Goal: Information Seeking & Learning: Learn about a topic

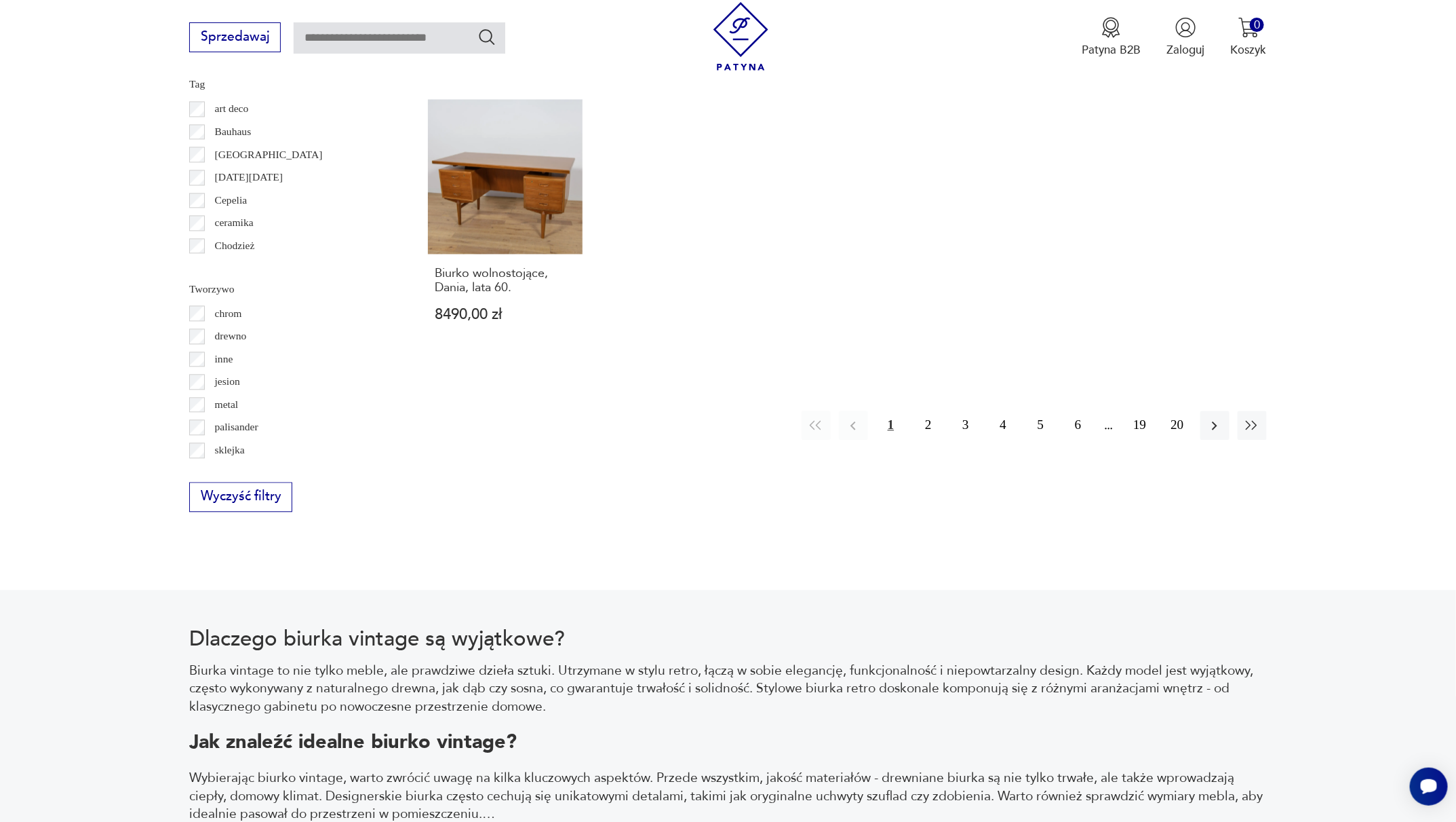
scroll to position [1542, 0]
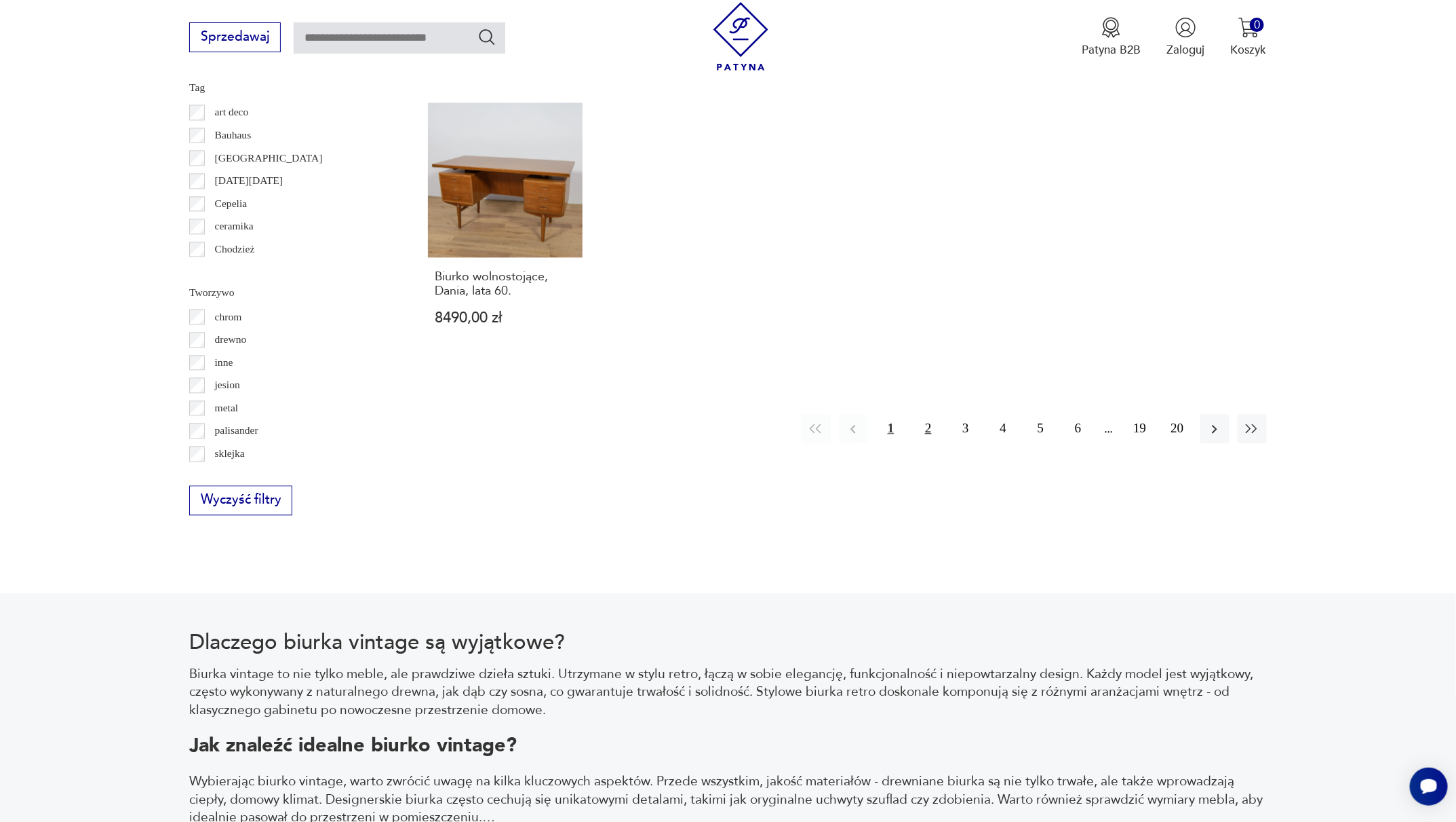
click at [934, 413] on button "2" at bounding box center [928, 428] width 29 height 29
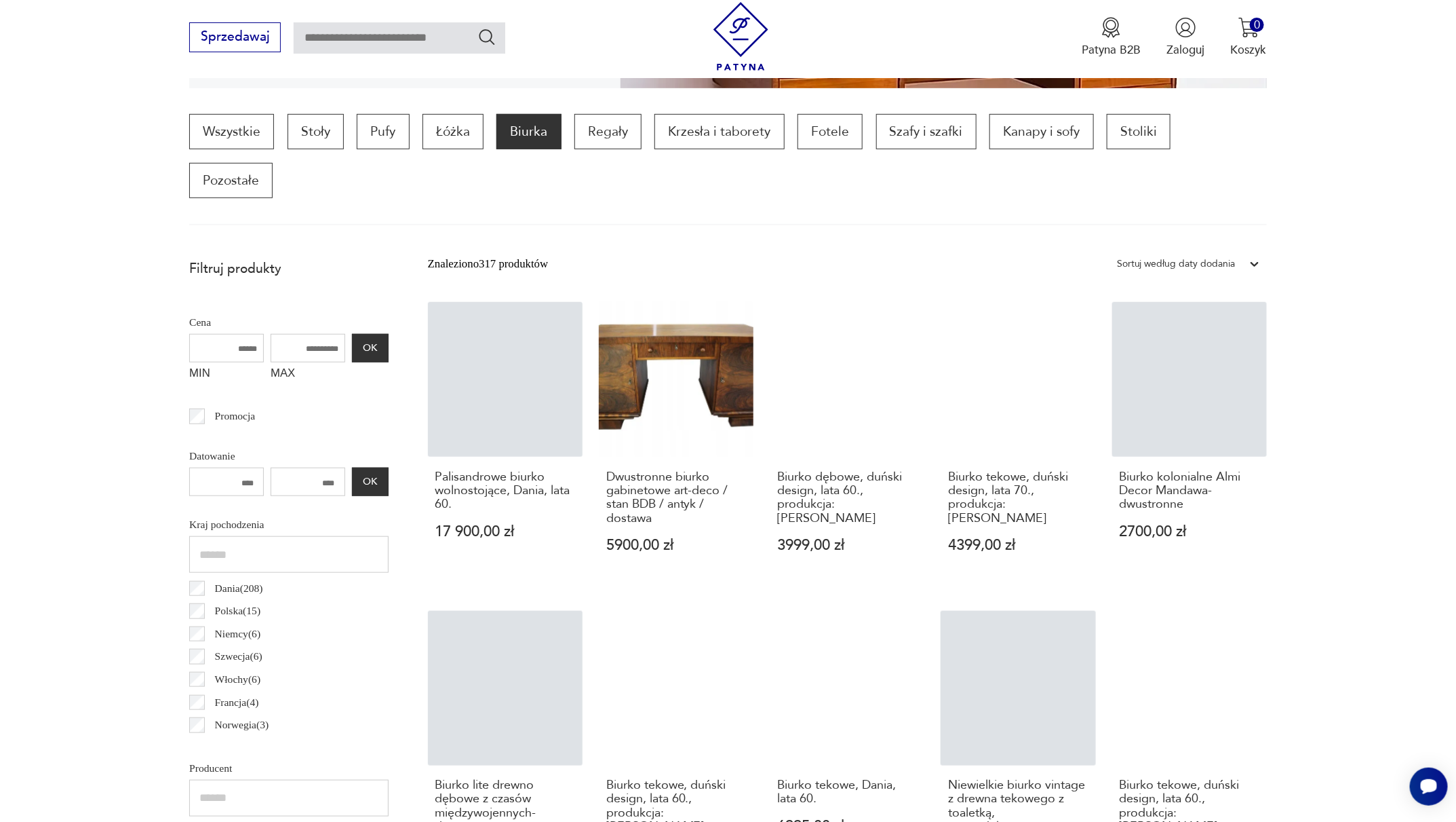
scroll to position [403, 0]
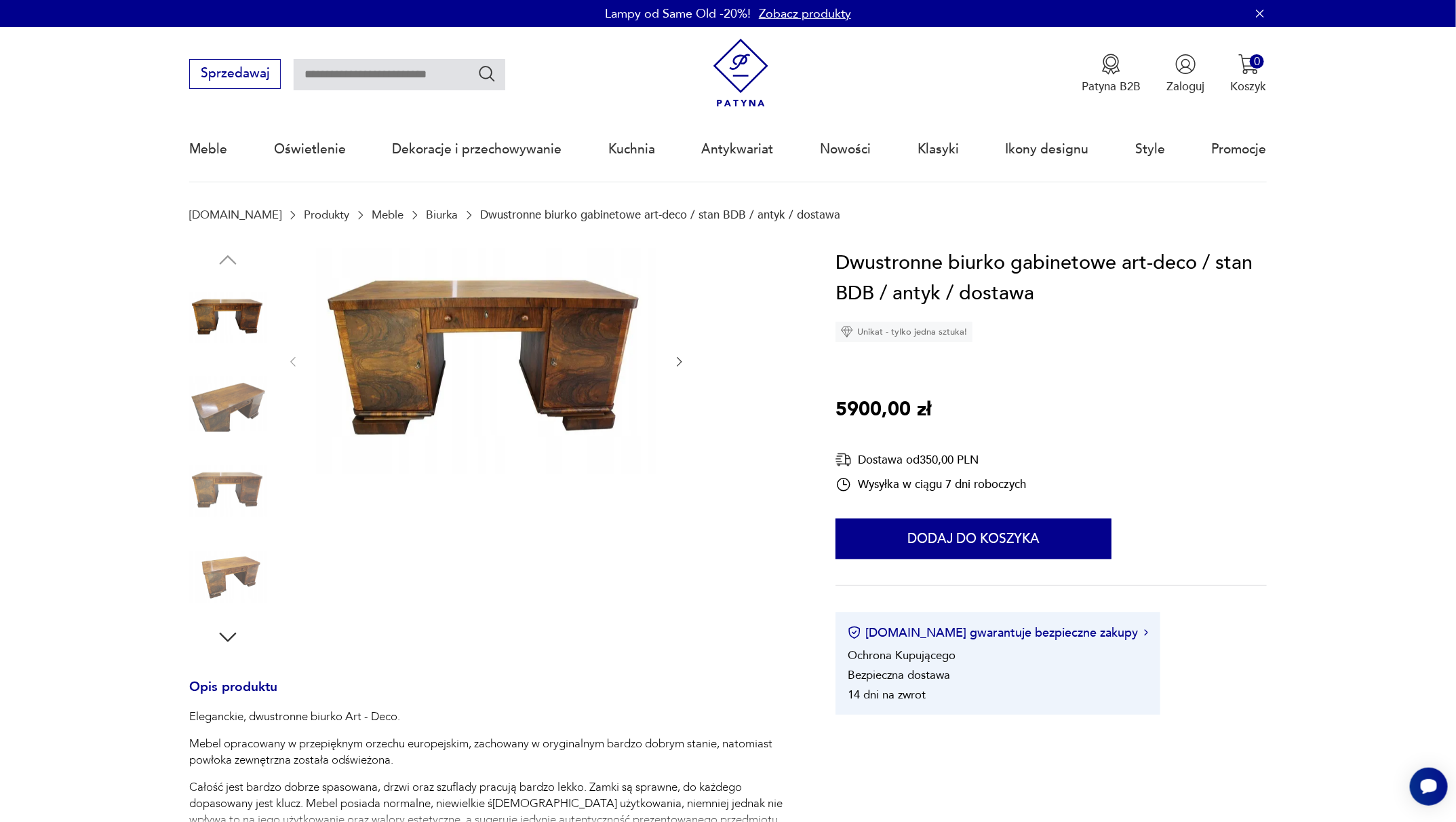
click at [678, 362] on icon "button" at bounding box center [680, 362] width 14 height 14
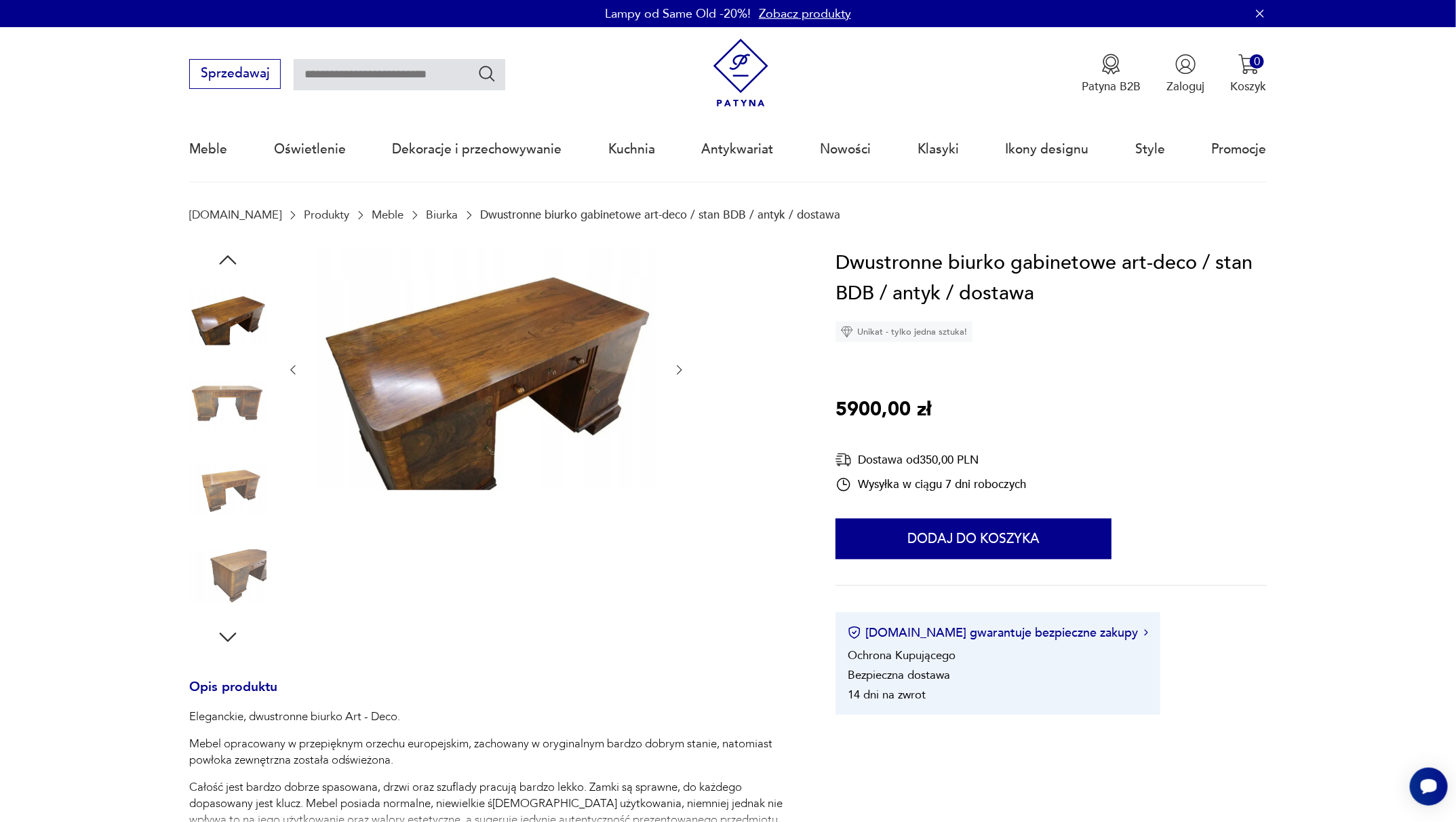
click at [678, 362] on button "button" at bounding box center [680, 370] width 14 height 17
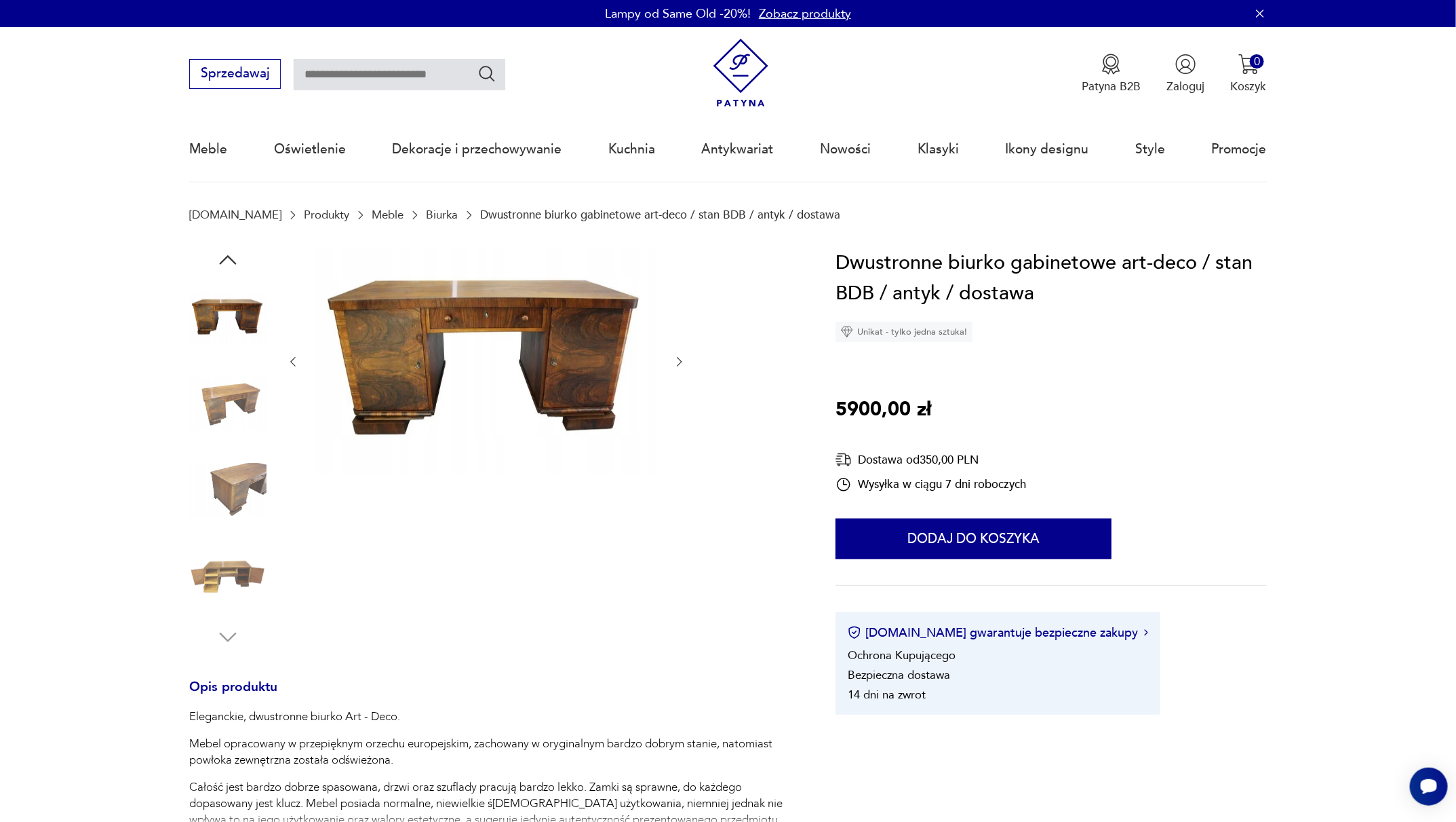
click at [584, 350] on img at bounding box center [485, 361] width 339 height 227
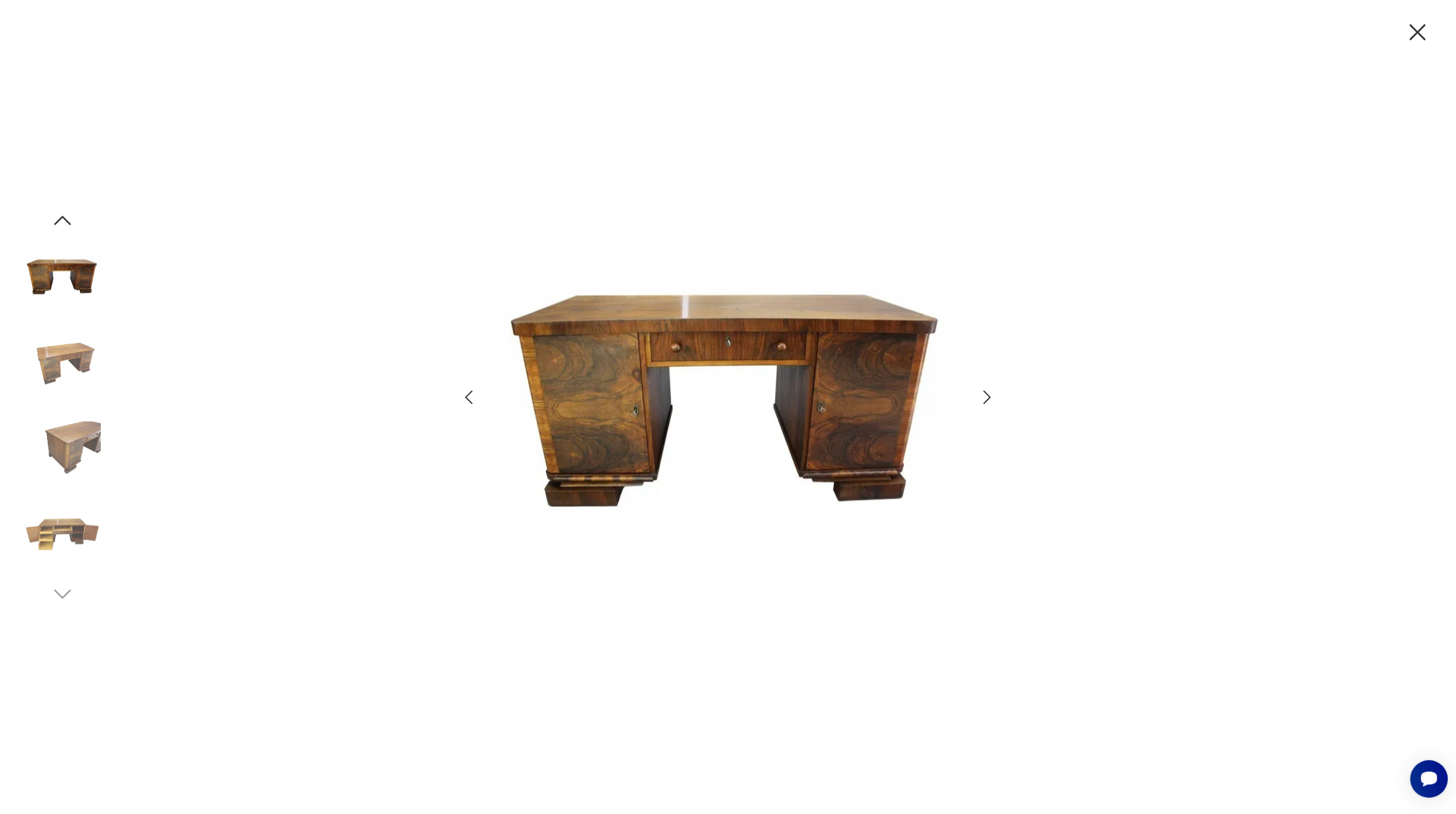
click at [985, 396] on icon "button" at bounding box center [987, 397] width 19 height 19
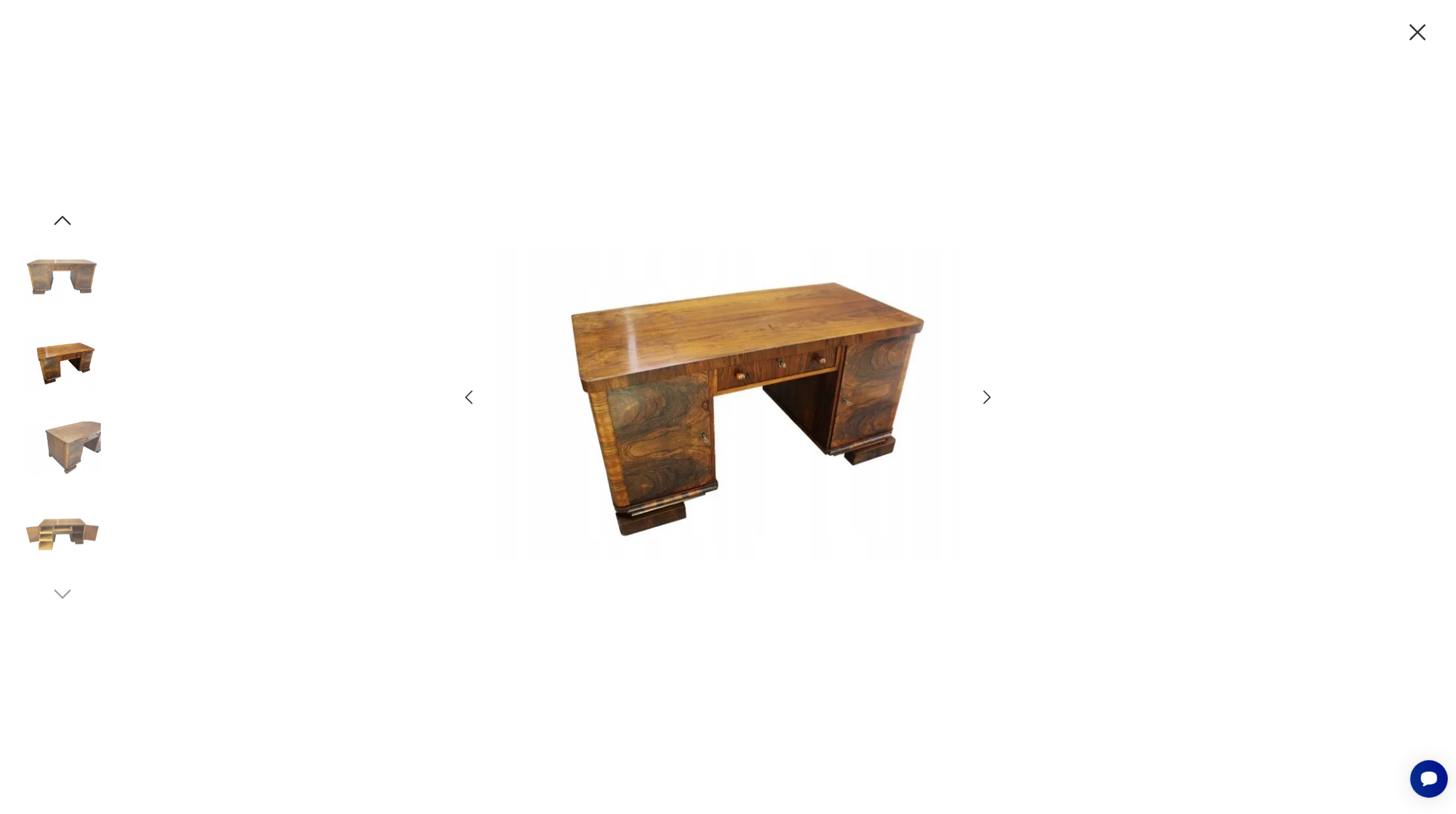
click at [985, 396] on icon "button" at bounding box center [987, 397] width 19 height 19
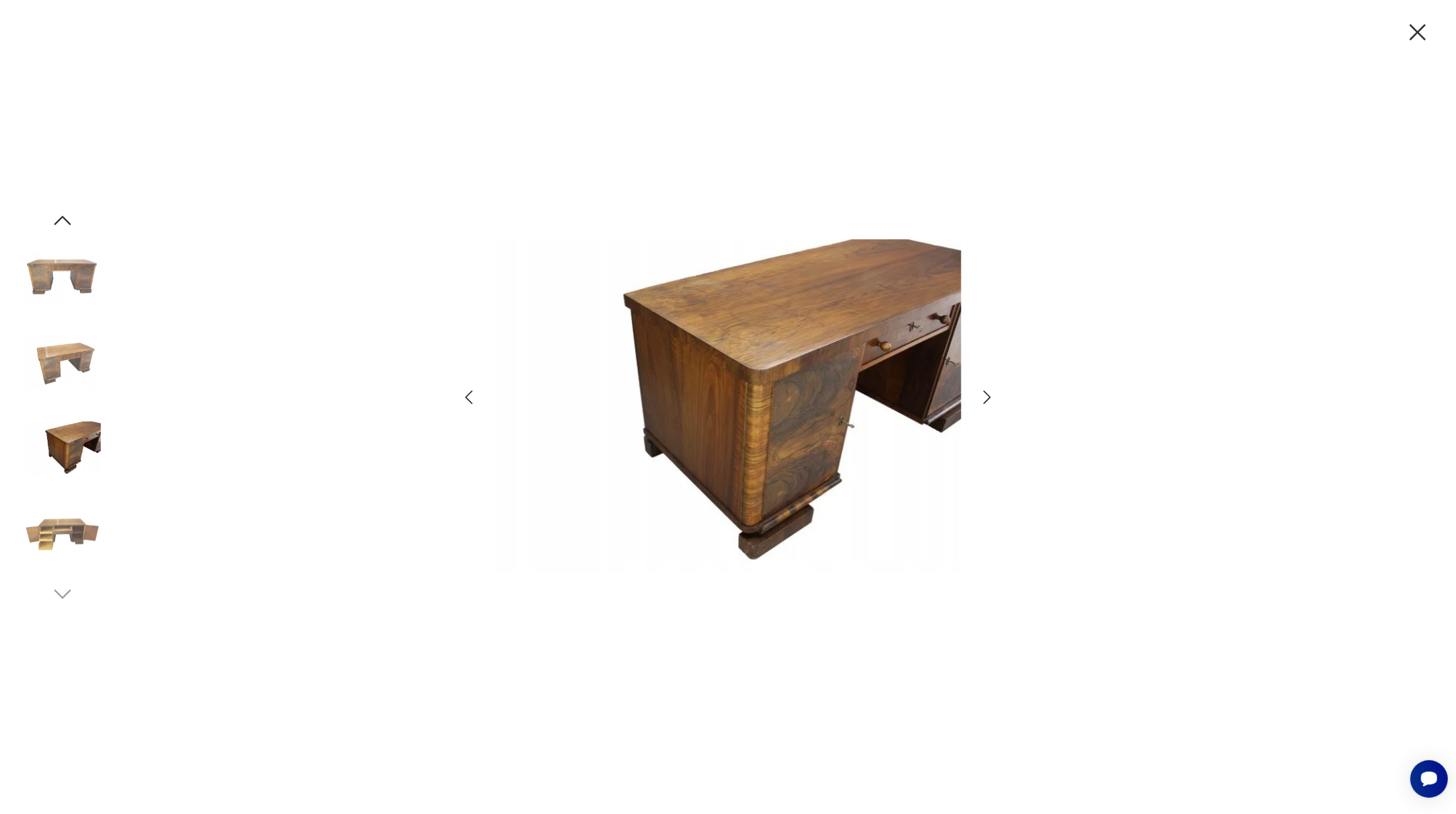
click at [985, 396] on icon "button" at bounding box center [987, 397] width 19 height 19
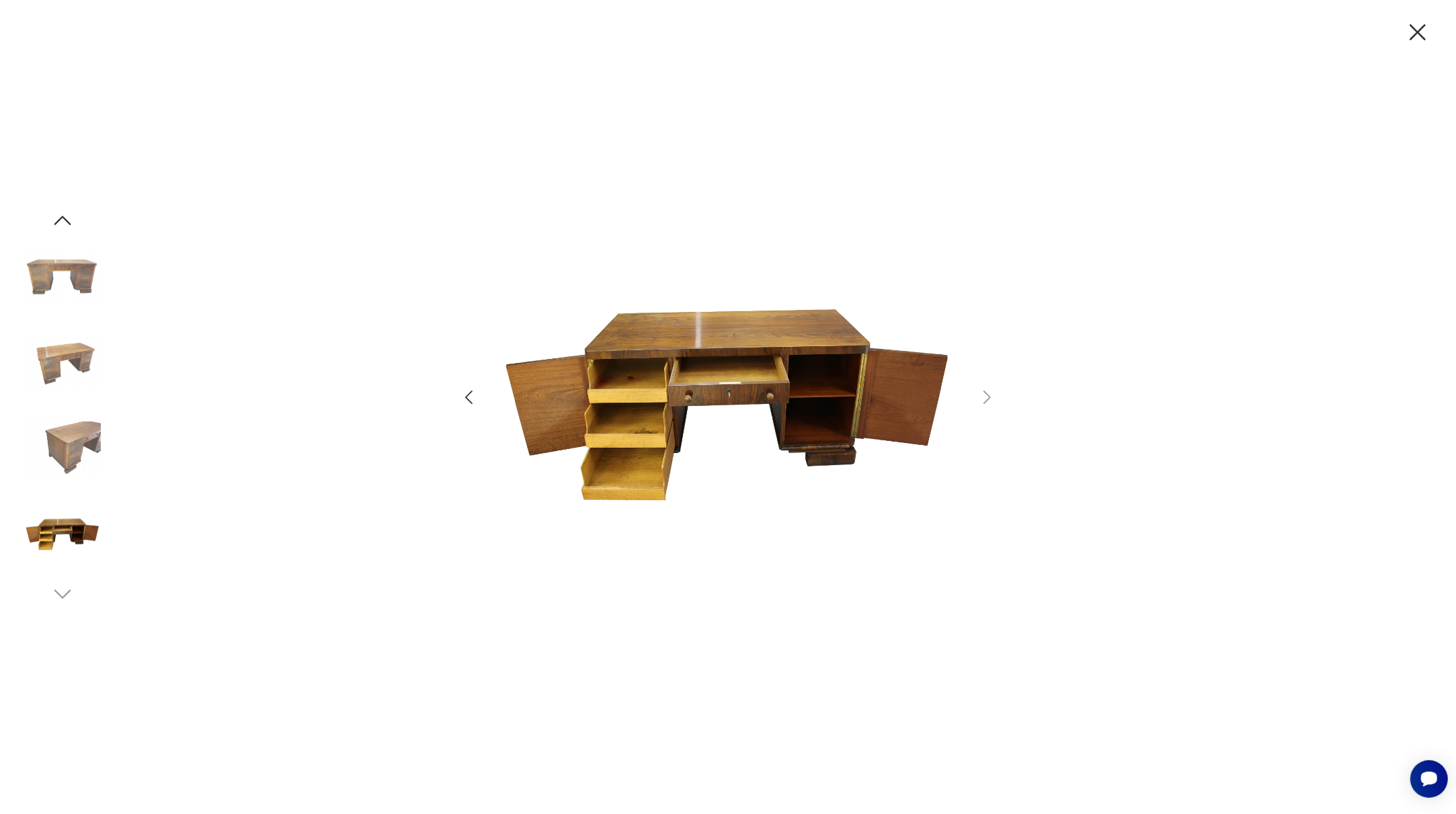
click at [1416, 37] on icon "button" at bounding box center [1416, 32] width 28 height 28
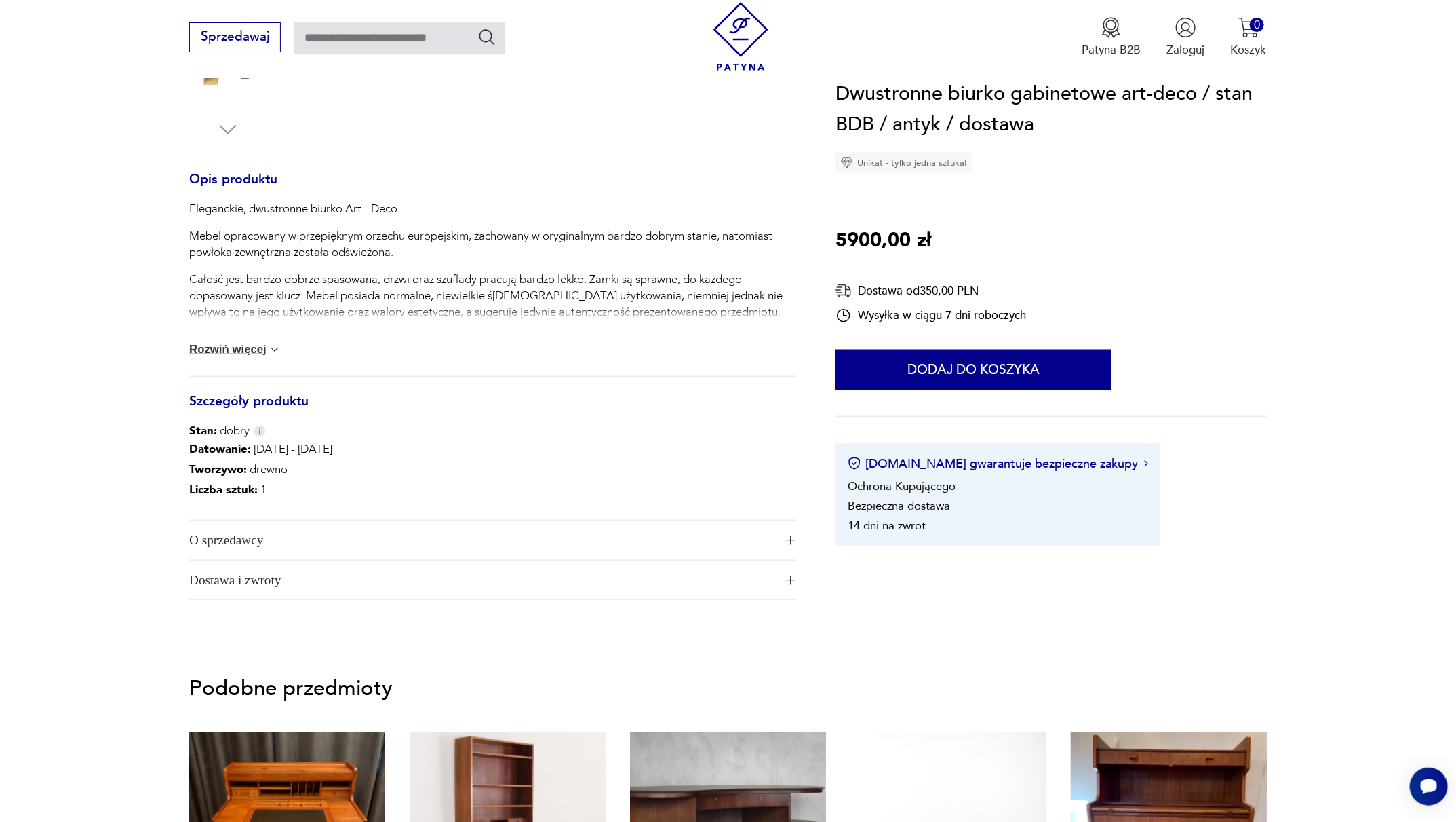
scroll to position [506, 0]
click at [241, 578] on span "Dostawa i zwroty" at bounding box center [482, 581] width 586 height 39
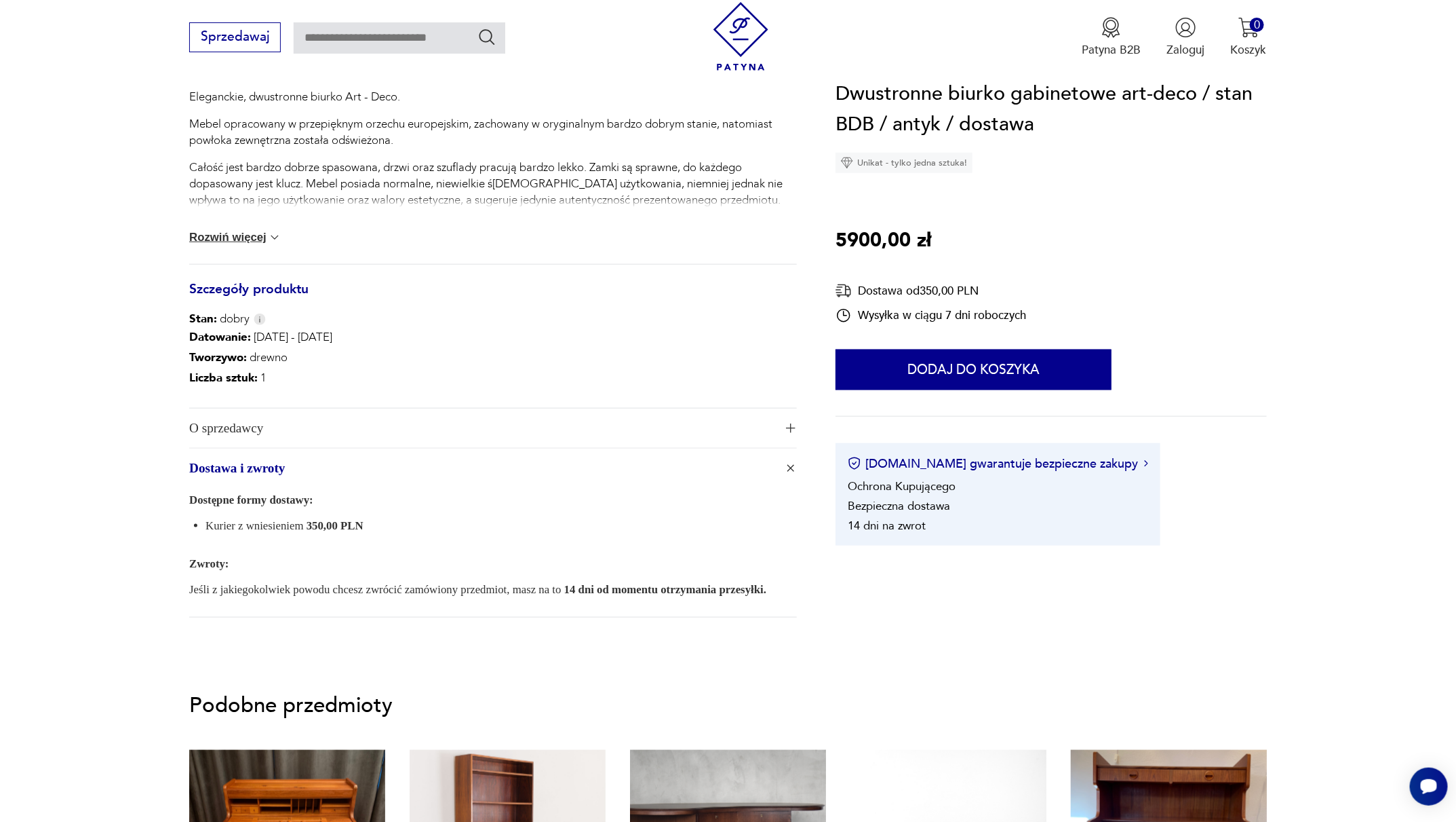
scroll to position [502, 0]
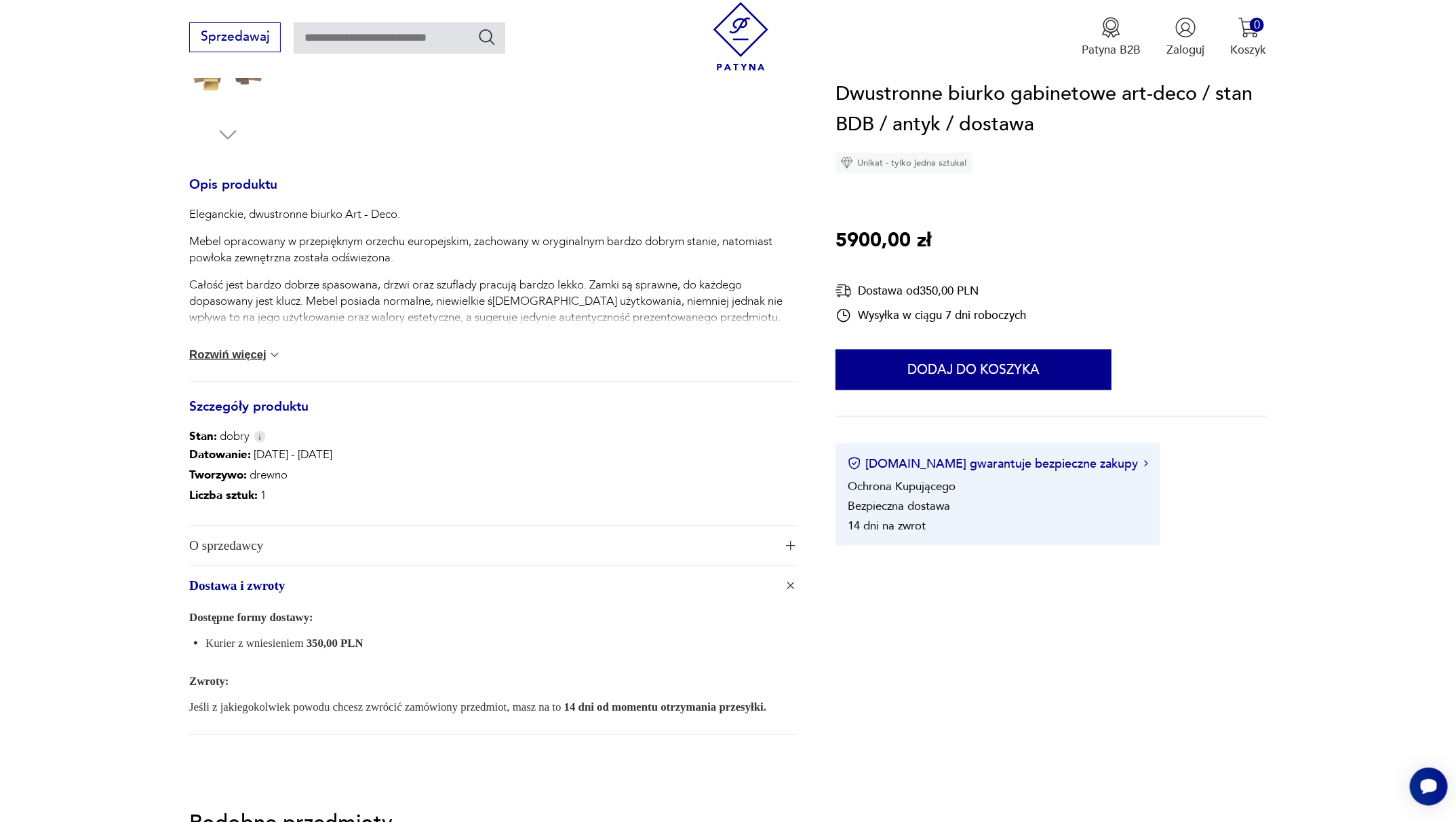
click at [238, 353] on button "Rozwiń więcej" at bounding box center [235, 355] width 92 height 14
